Goal: Transaction & Acquisition: Purchase product/service

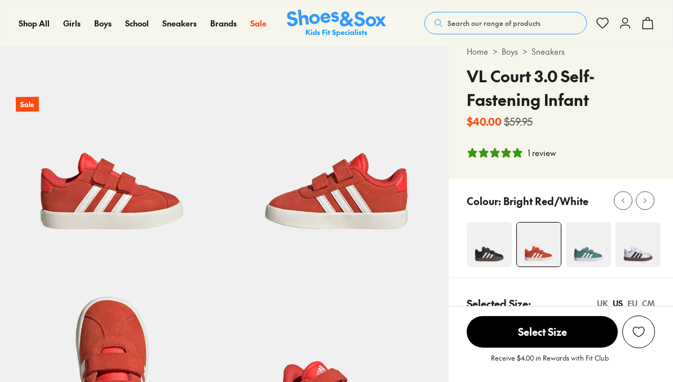
scroll to position [35, 0]
select select "*"
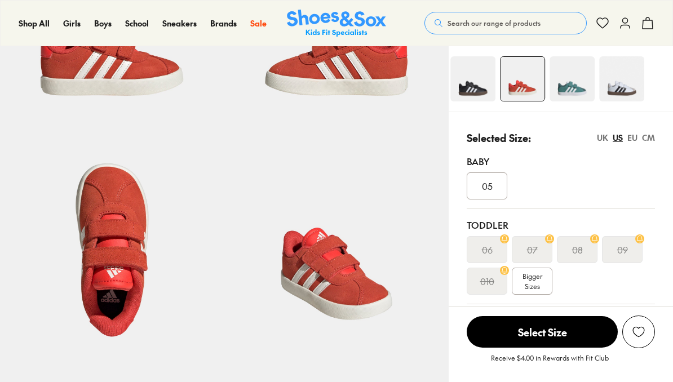
select select "*"
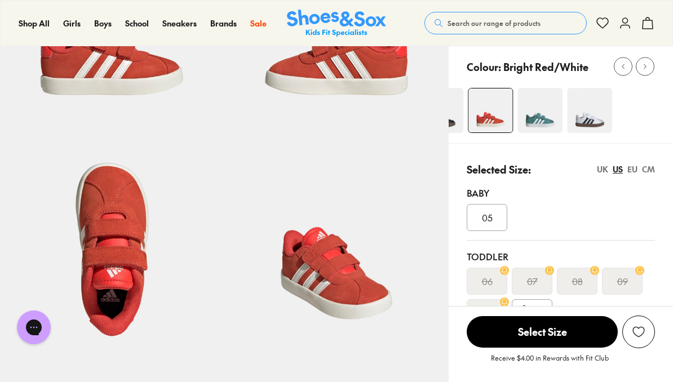
click at [527, 285] on s "07" at bounding box center [532, 281] width 11 height 14
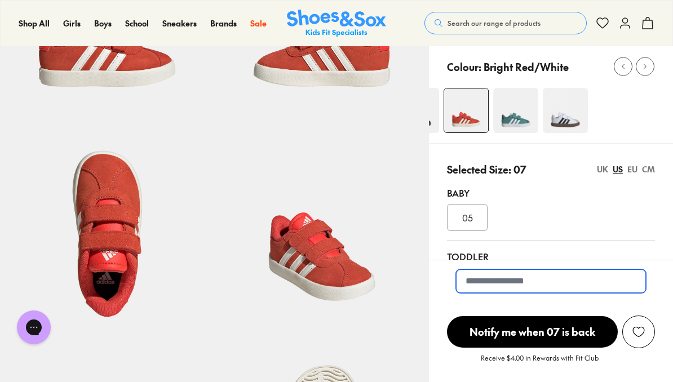
click at [473, 293] on input "email" at bounding box center [551, 281] width 190 height 24
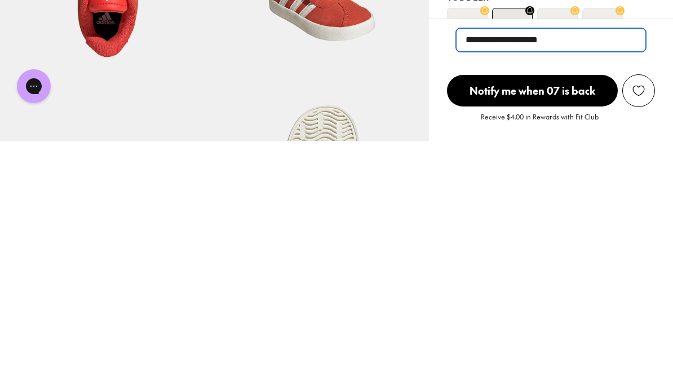
type input "**********"
click at [513, 316] on span "Notify me when 07 is back" at bounding box center [532, 332] width 171 height 32
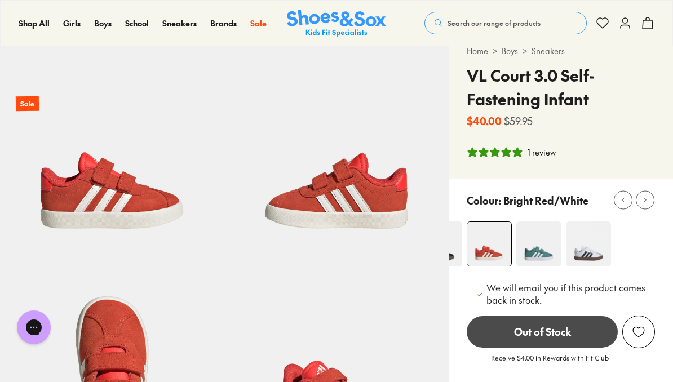
scroll to position [33, 0]
